Goal: Task Accomplishment & Management: Manage account settings

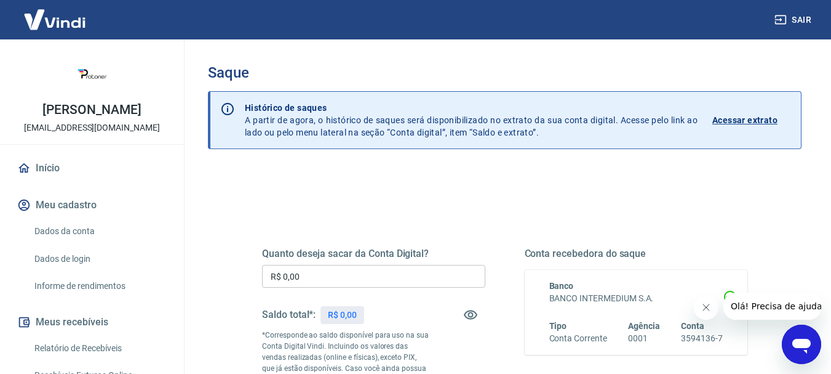
click at [380, 270] on input "R$ 0,00" at bounding box center [373, 276] width 223 height 23
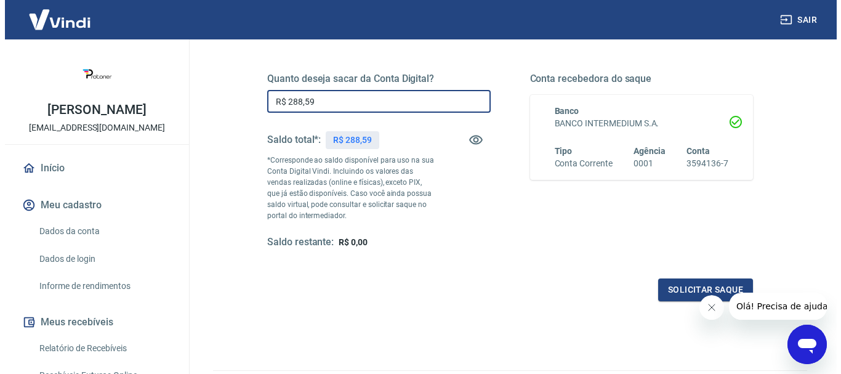
scroll to position [185, 0]
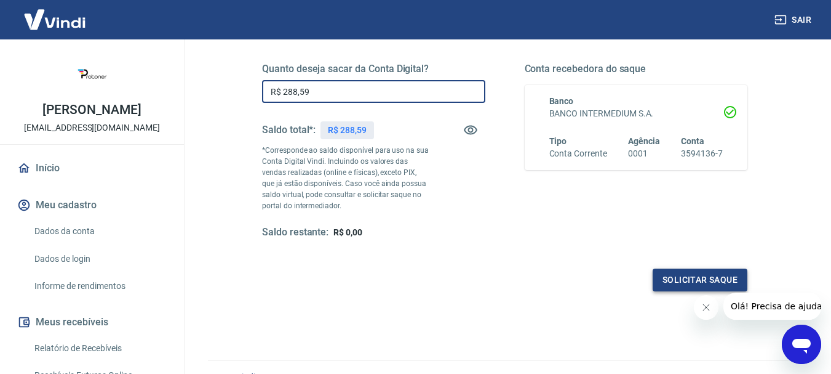
type input "R$ 288,59"
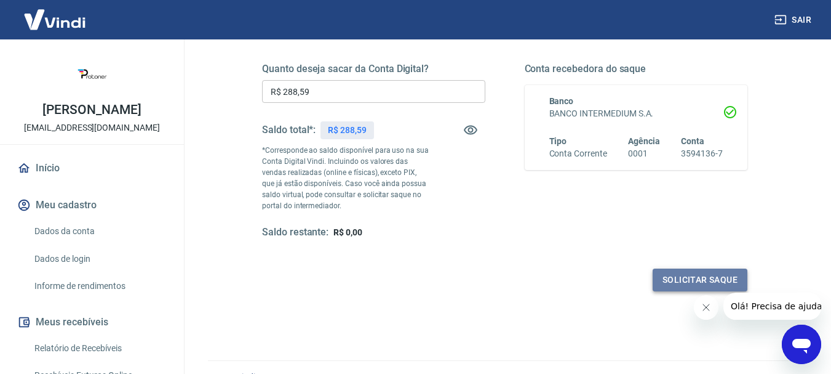
click at [704, 281] on button "Solicitar saque" at bounding box center [700, 279] width 95 height 23
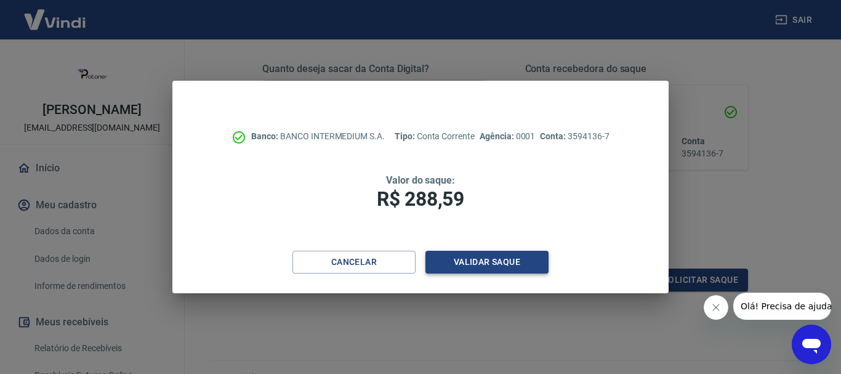
click at [458, 260] on button "Validar saque" at bounding box center [486, 261] width 123 height 23
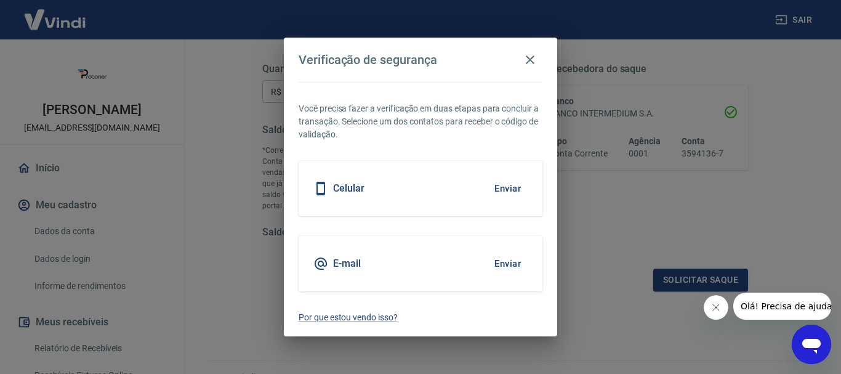
click at [503, 190] on button "Enviar" at bounding box center [507, 188] width 40 height 26
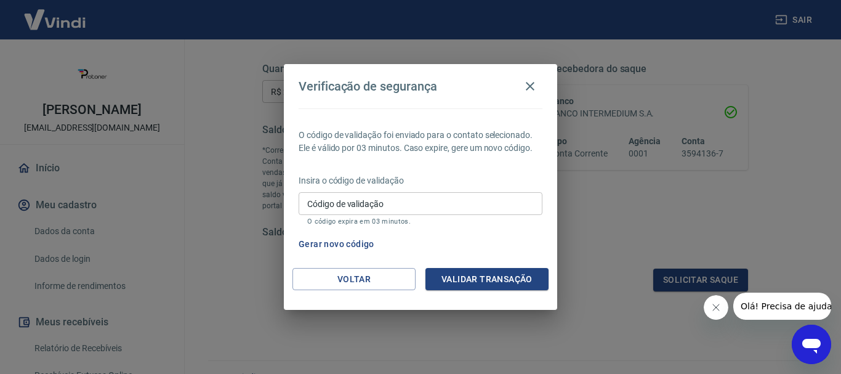
click at [464, 208] on input "Código de validação" at bounding box center [420, 203] width 244 height 23
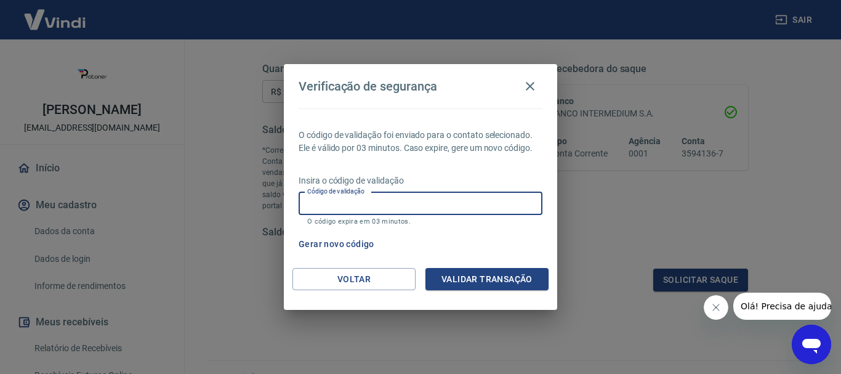
click at [459, 195] on input "Código de validação" at bounding box center [420, 203] width 244 height 23
click at [417, 201] on input "Código de validação" at bounding box center [420, 203] width 244 height 23
type input "374256"
click at [460, 274] on button "Validar transação" at bounding box center [486, 279] width 123 height 23
